Goal: Task Accomplishment & Management: Manage account settings

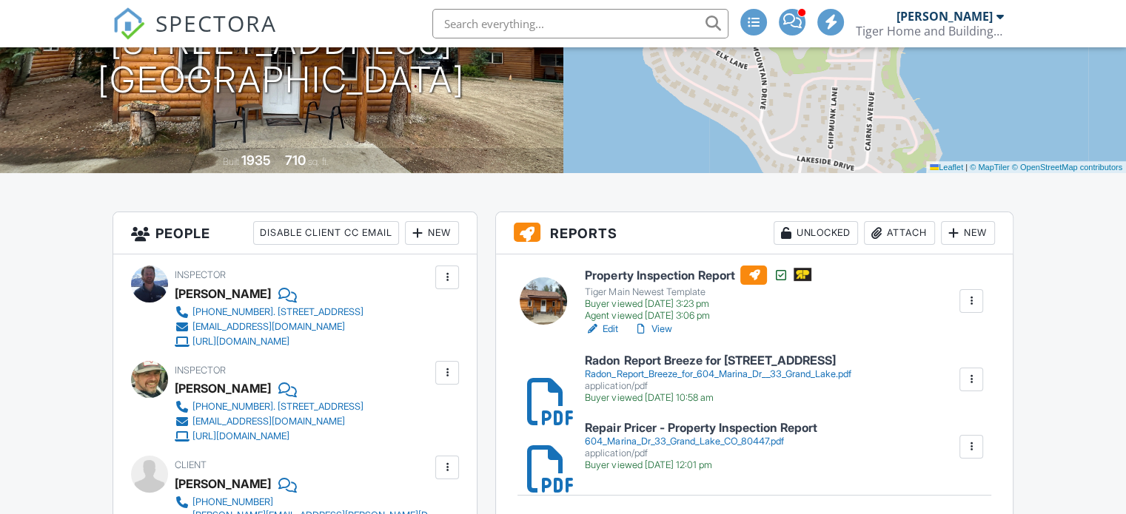
scroll to position [237, 0]
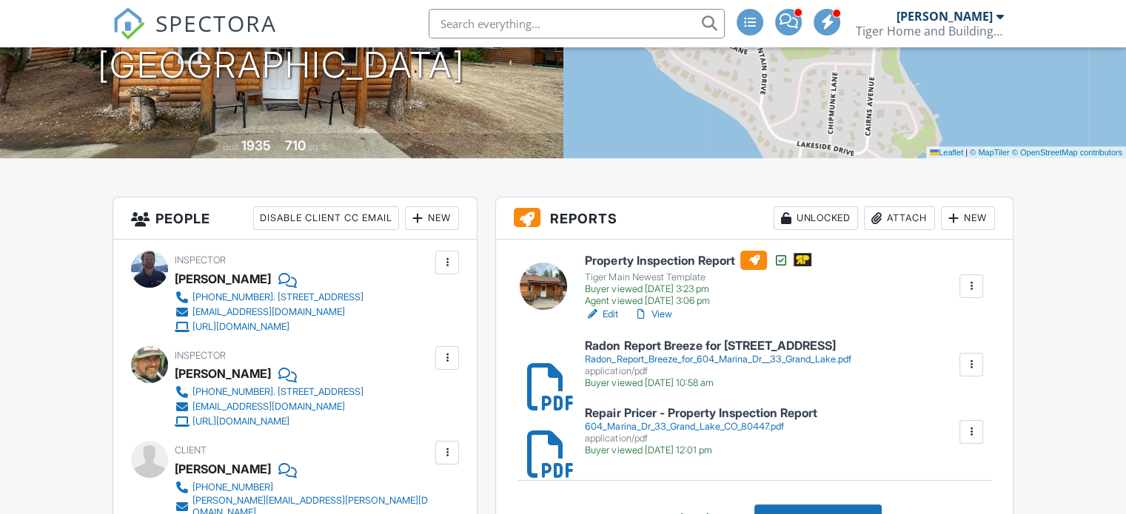
click at [661, 322] on link "View" at bounding box center [652, 314] width 38 height 15
